Goal: Find specific page/section: Find specific page/section

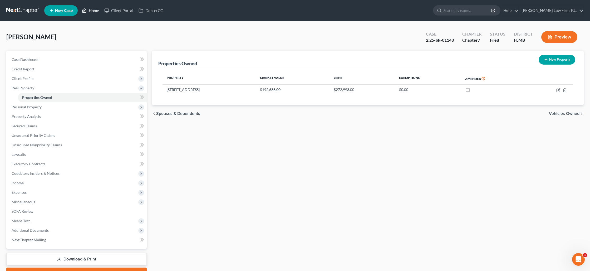
click at [94, 11] on link "Home" at bounding box center [90, 10] width 22 height 9
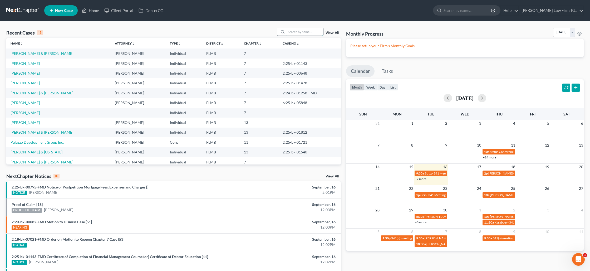
click at [293, 33] on input "search" at bounding box center [305, 32] width 37 height 8
type input "[PERSON_NAME]"
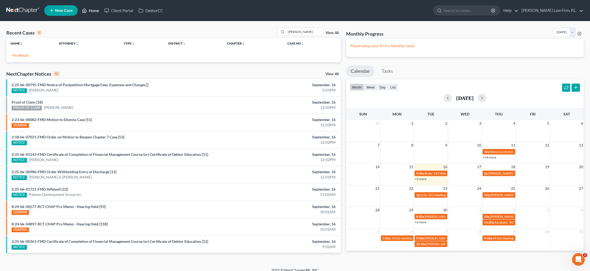
click at [93, 9] on link "Home" at bounding box center [90, 10] width 22 height 9
click at [94, 11] on link "Home" at bounding box center [90, 10] width 22 height 9
